Goal: Task Accomplishment & Management: Manage account settings

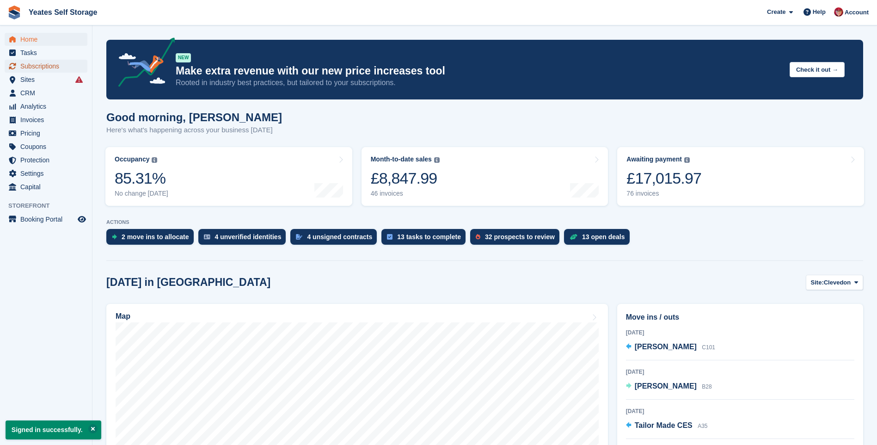
click at [31, 67] on span "Subscriptions" at bounding box center [47, 66] width 55 height 13
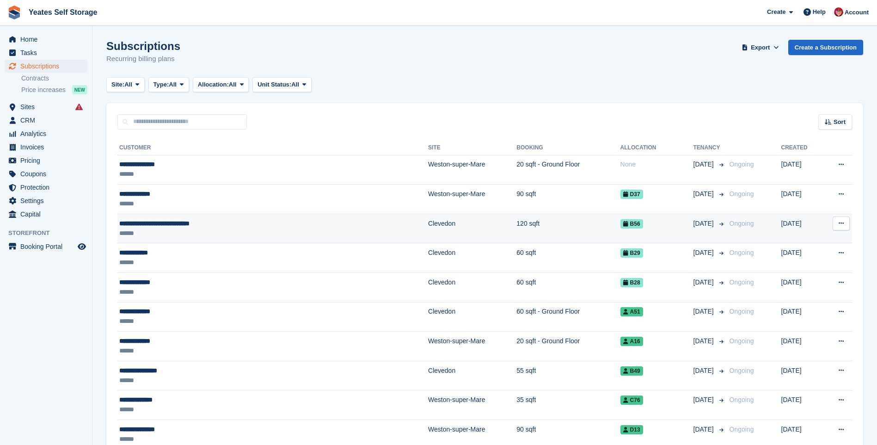
click at [157, 231] on div "******" at bounding box center [218, 233] width 199 height 10
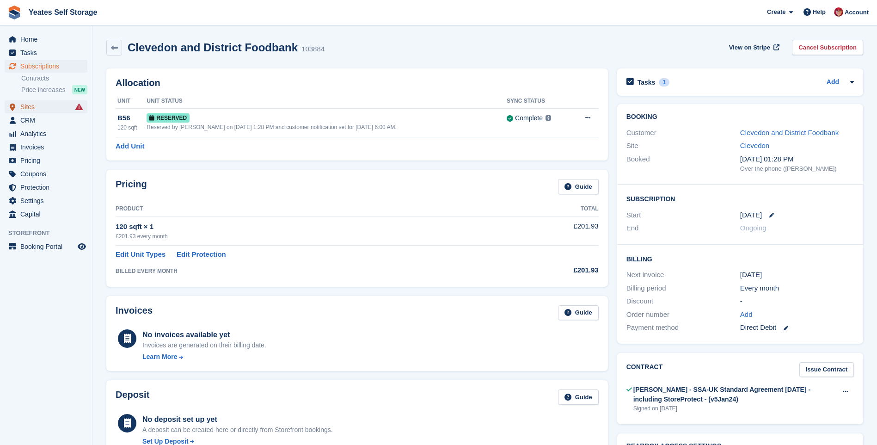
click at [31, 104] on span "Sites" at bounding box center [47, 106] width 55 height 13
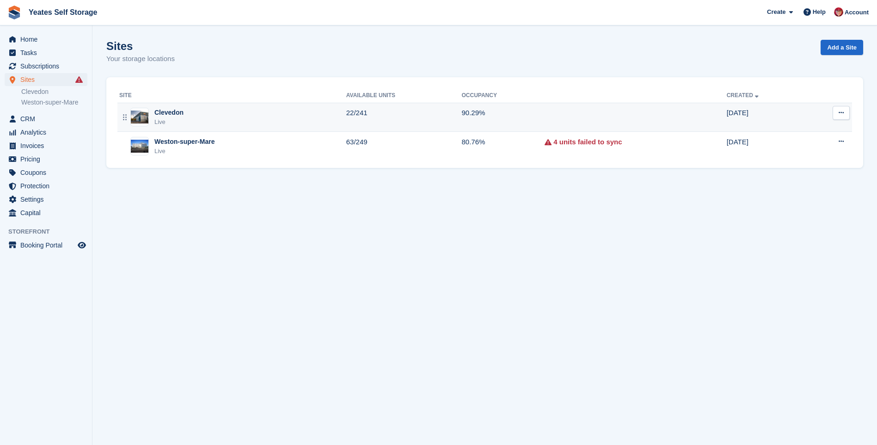
click at [159, 112] on div "Clevedon" at bounding box center [168, 113] width 29 height 10
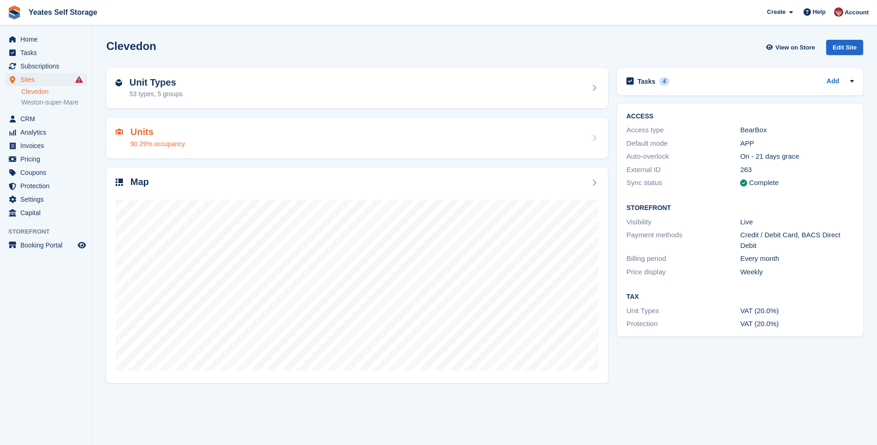
click at [148, 131] on h2 "Units" at bounding box center [157, 132] width 55 height 11
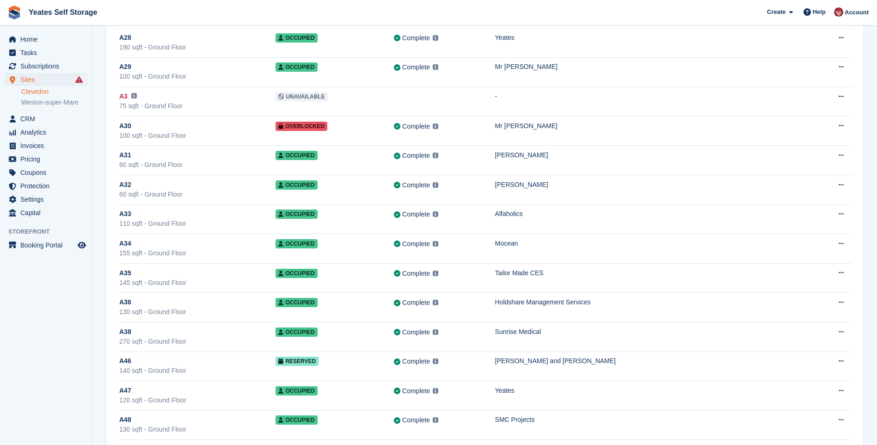
scroll to position [416, 0]
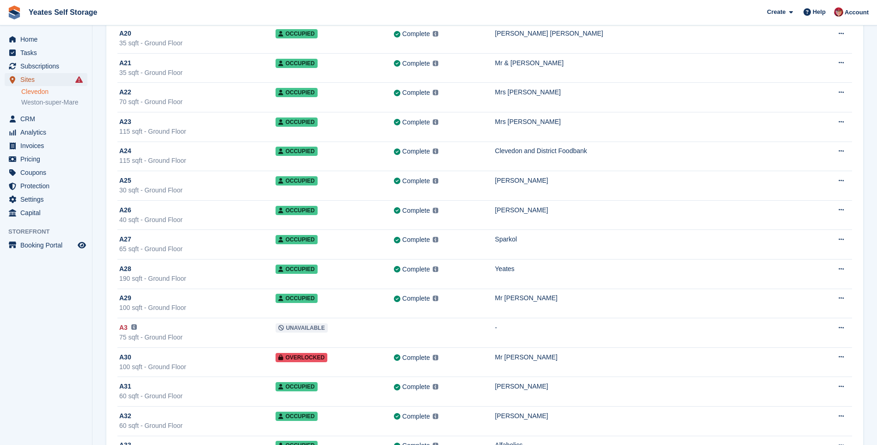
click at [37, 78] on span "Sites" at bounding box center [47, 79] width 55 height 13
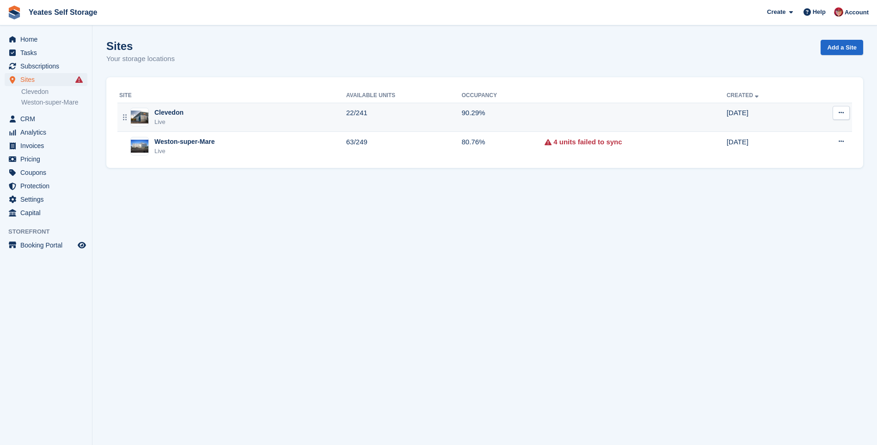
click at [175, 117] on div "Clevedon" at bounding box center [168, 113] width 29 height 10
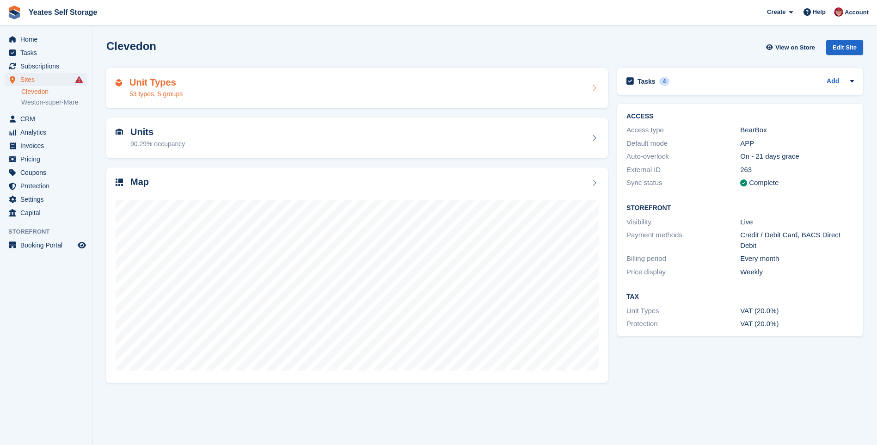
click at [164, 84] on h2 "Unit Types" at bounding box center [155, 82] width 53 height 11
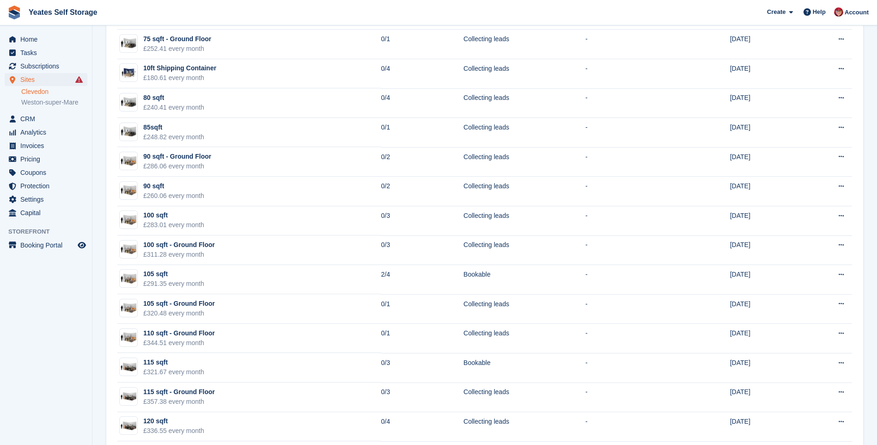
scroll to position [555, 0]
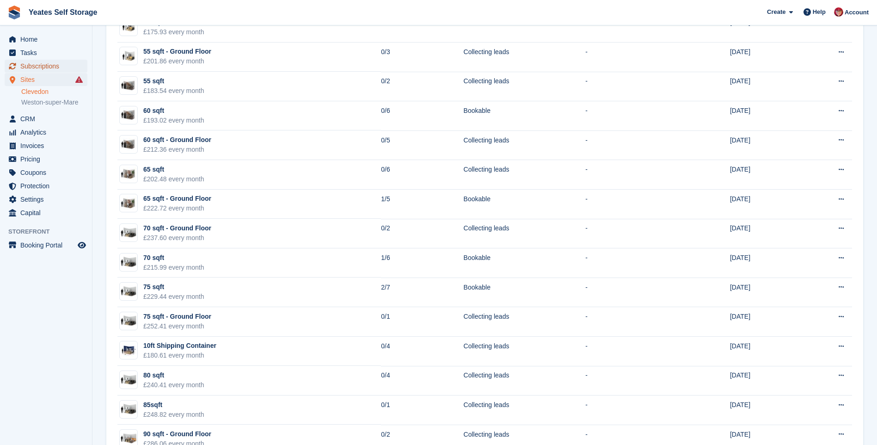
click at [53, 66] on span "Subscriptions" at bounding box center [47, 66] width 55 height 13
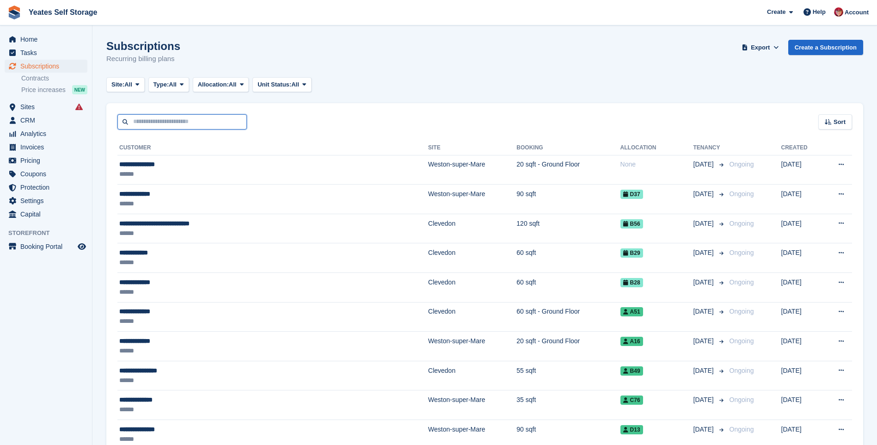
click at [166, 121] on input "text" at bounding box center [181, 121] width 129 height 15
type input "*******"
